Goal: Book appointment/travel/reservation

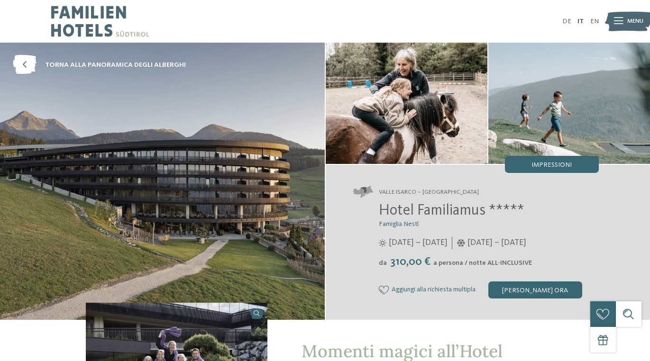
click at [625, 22] on img at bounding box center [628, 21] width 47 height 24
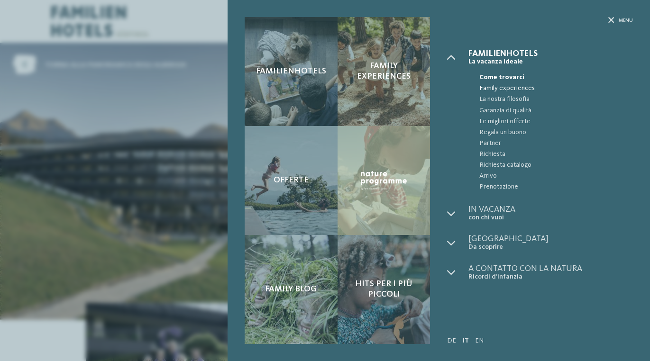
click at [527, 87] on span "Family experiences" at bounding box center [556, 88] width 154 height 11
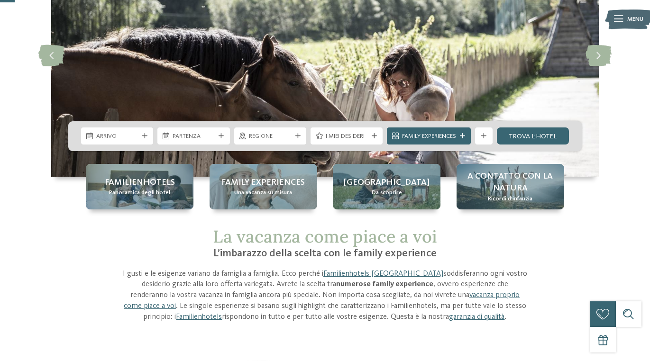
scroll to position [76, 0]
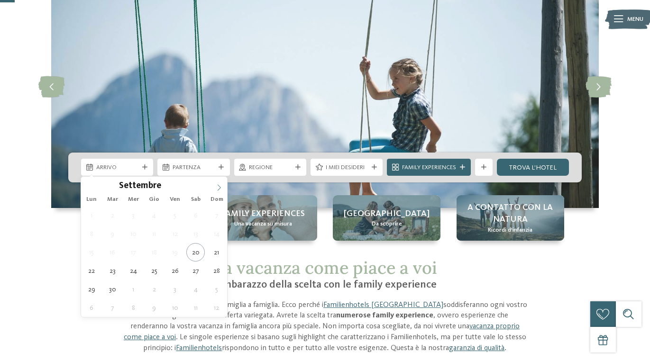
click at [218, 185] on icon at bounding box center [219, 187] width 7 height 7
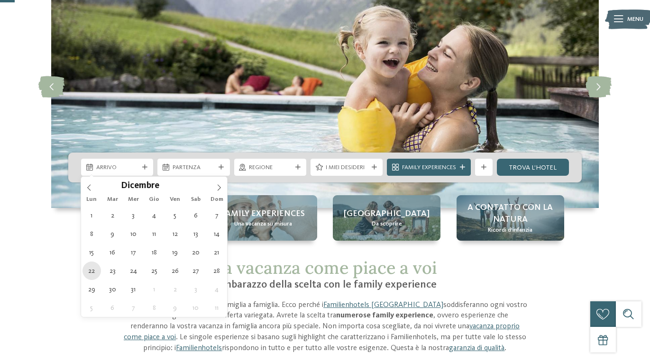
type div "[DATE]"
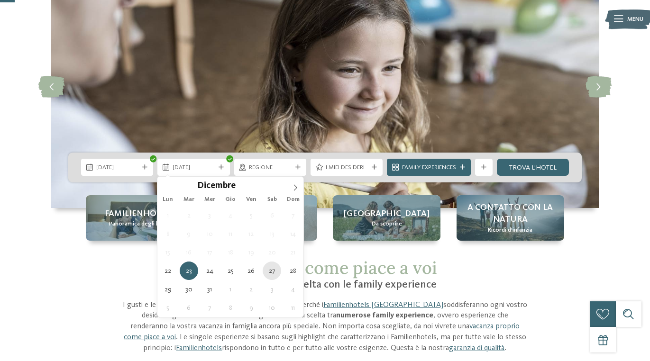
type div "[DATE]"
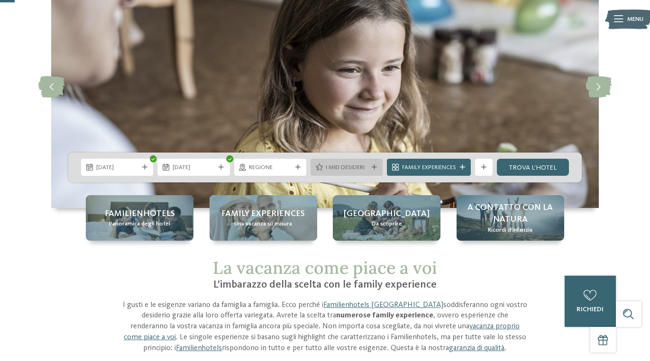
click at [377, 169] on div at bounding box center [374, 167] width 9 height 5
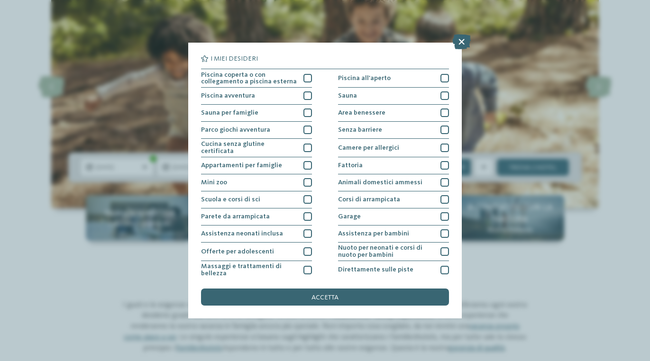
click at [537, 168] on div "I miei desideri Piscina coperta o con collegamento a piscina esterna Piscina al…" at bounding box center [325, 180] width 650 height 361
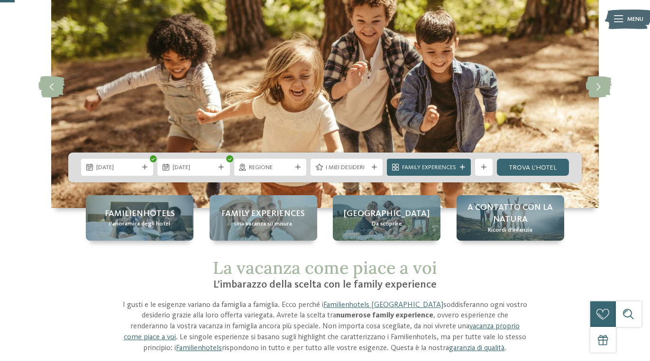
click at [537, 168] on link "trova l’hotel" at bounding box center [533, 167] width 72 height 17
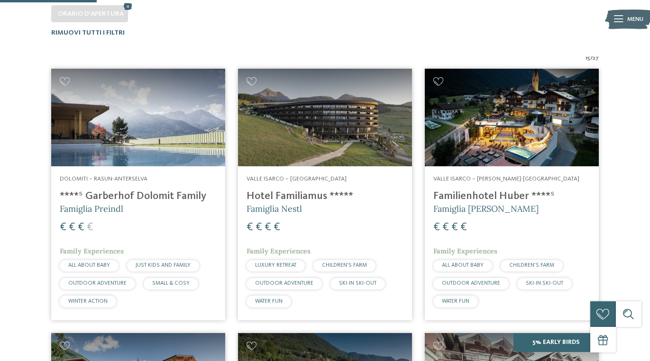
scroll to position [259, 0]
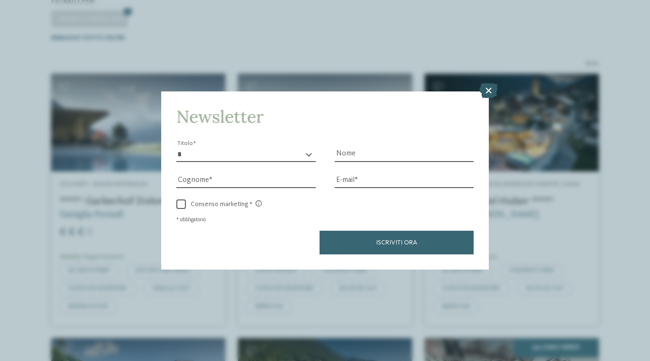
click at [488, 88] on icon at bounding box center [488, 90] width 18 height 15
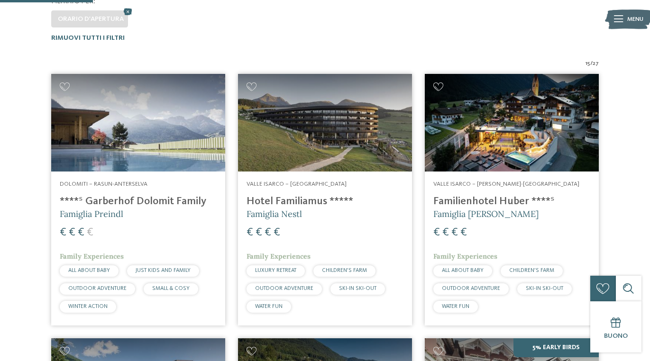
click at [341, 124] on img at bounding box center [325, 123] width 174 height 98
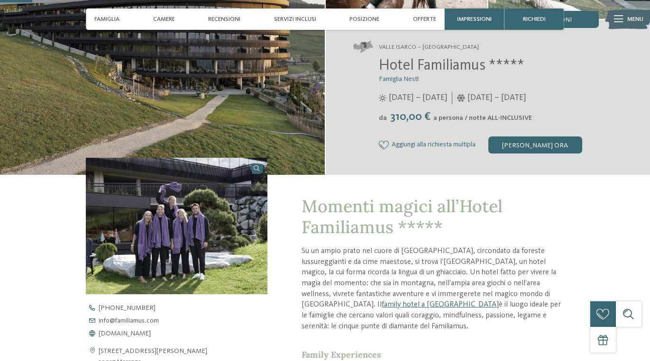
scroll to position [178, 0]
